Goal: Transaction & Acquisition: Purchase product/service

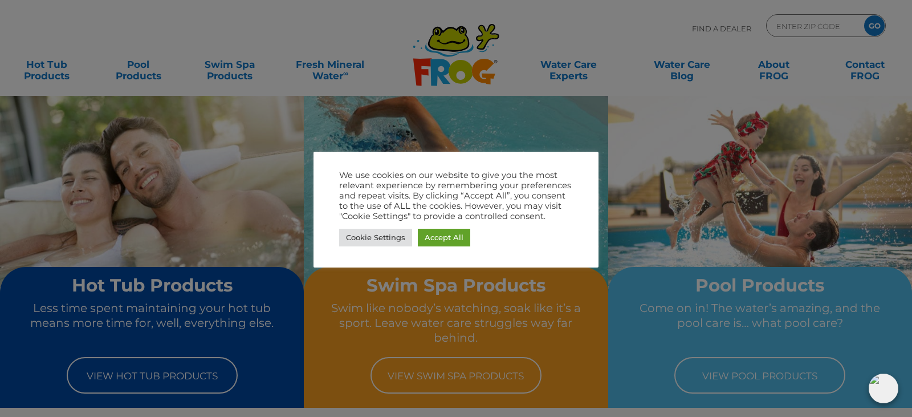
click at [210, 371] on div at bounding box center [456, 208] width 912 height 417
click at [172, 378] on div at bounding box center [456, 208] width 912 height 417
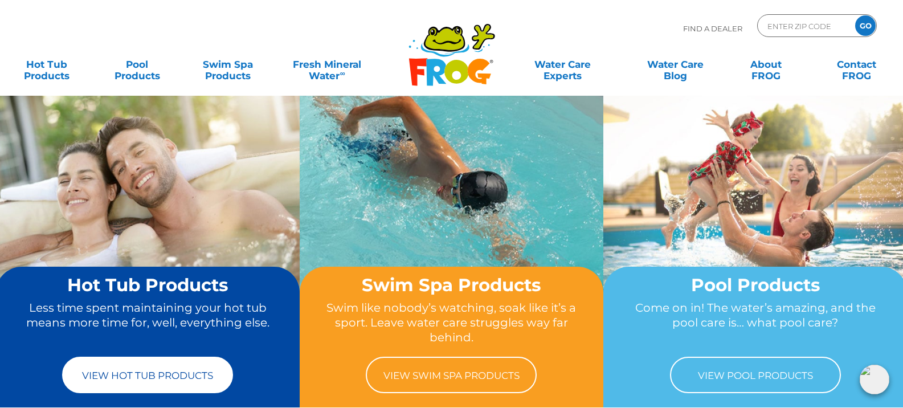
click at [127, 389] on link "View Hot Tub Products" at bounding box center [147, 375] width 171 height 36
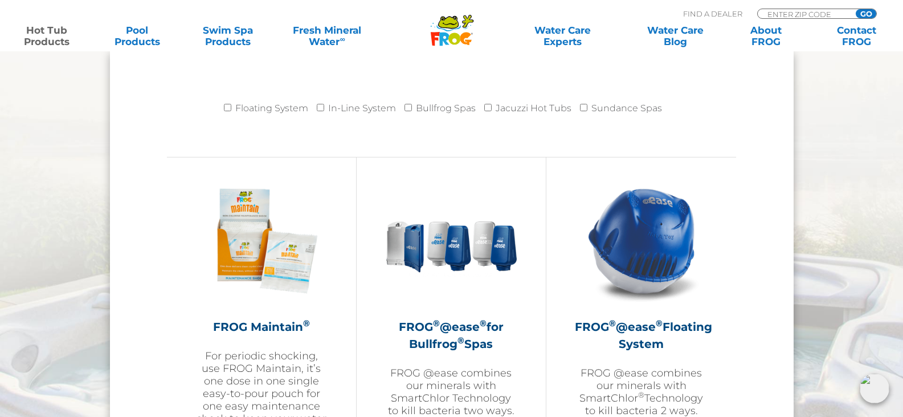
scroll to position [1254, 0]
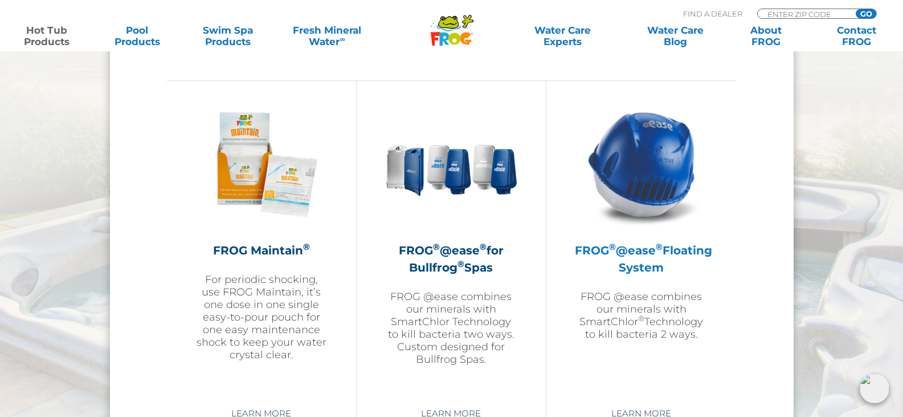
click at [650, 164] on img at bounding box center [642, 164] width 132 height 132
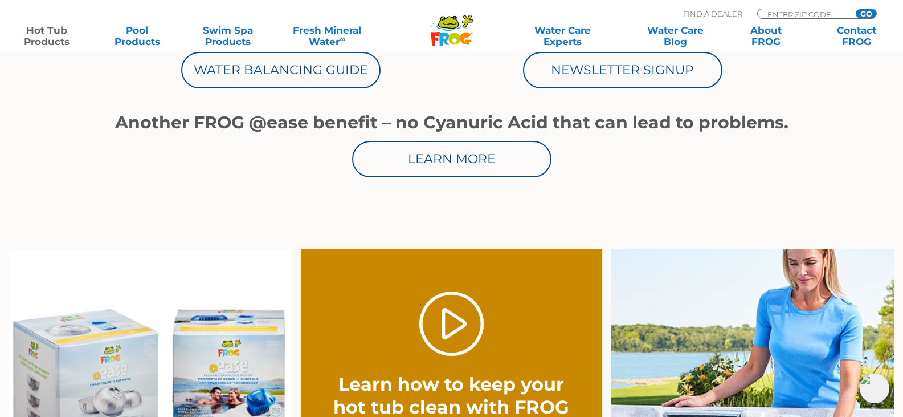
scroll to position [855, 0]
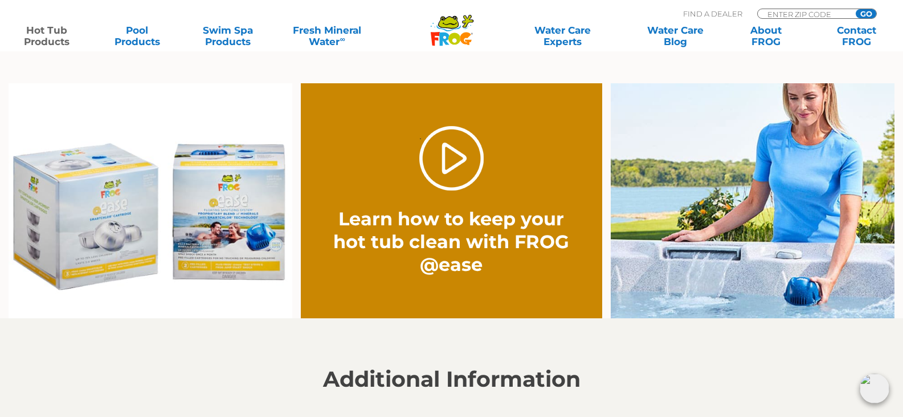
click at [173, 230] on img at bounding box center [151, 200] width 284 height 235
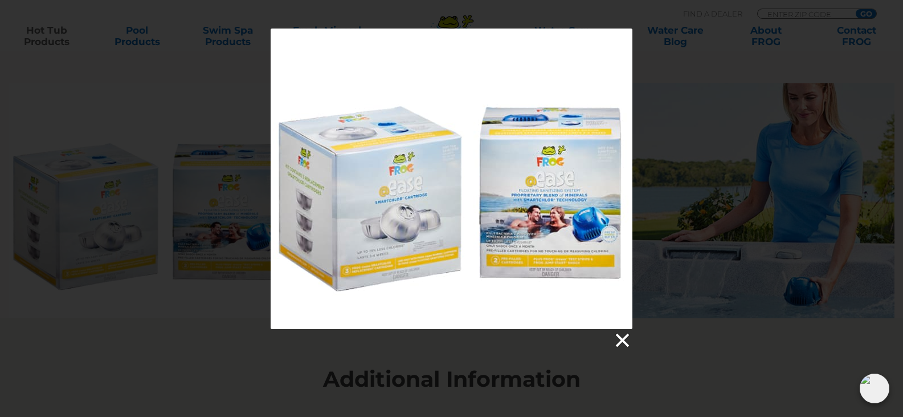
click at [625, 345] on link at bounding box center [621, 340] width 17 height 17
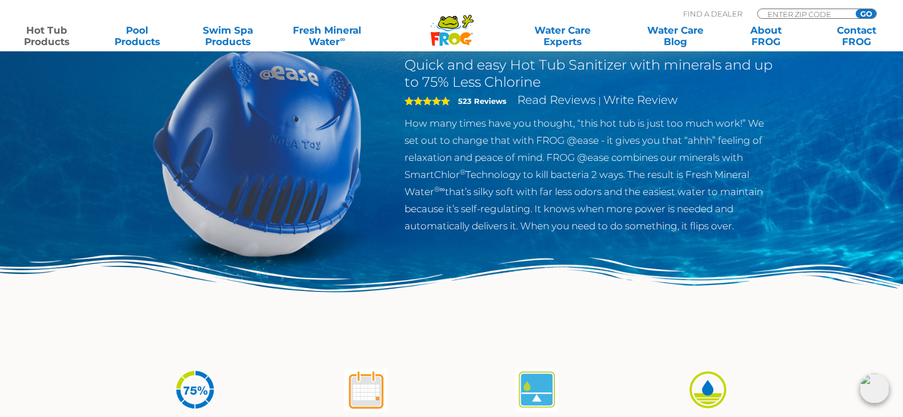
scroll to position [0, 0]
